Goal: Find specific page/section: Locate a particular part of the current website

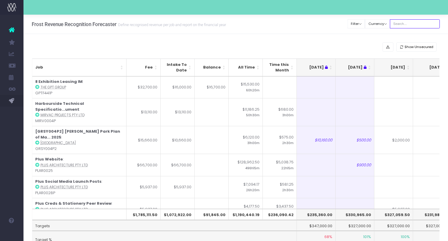
click at [411, 26] on input "text" at bounding box center [415, 23] width 50 height 9
type input "[PERSON_NAME]"
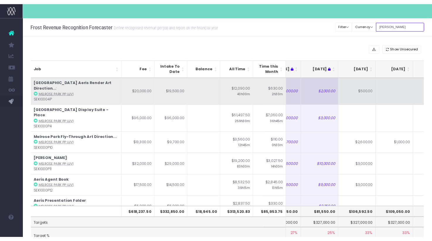
scroll to position [0, 33]
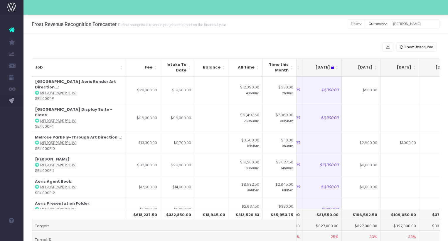
click at [414, 70] on th "[DATE]" at bounding box center [399, 68] width 39 height 18
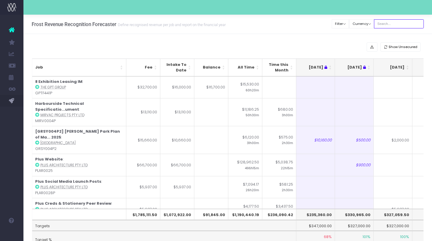
click at [395, 26] on input "text" at bounding box center [399, 23] width 50 height 9
type input "[PERSON_NAME]"
